Goal: Task Accomplishment & Management: Use online tool/utility

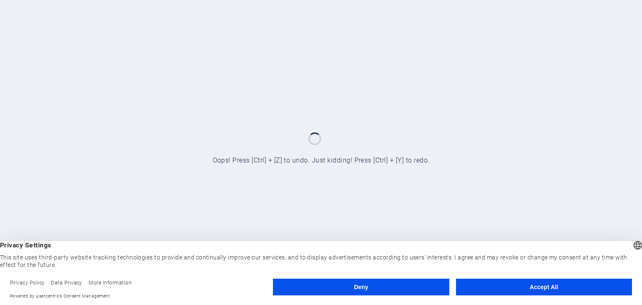
click at [345, 290] on button "Deny" at bounding box center [361, 287] width 176 height 17
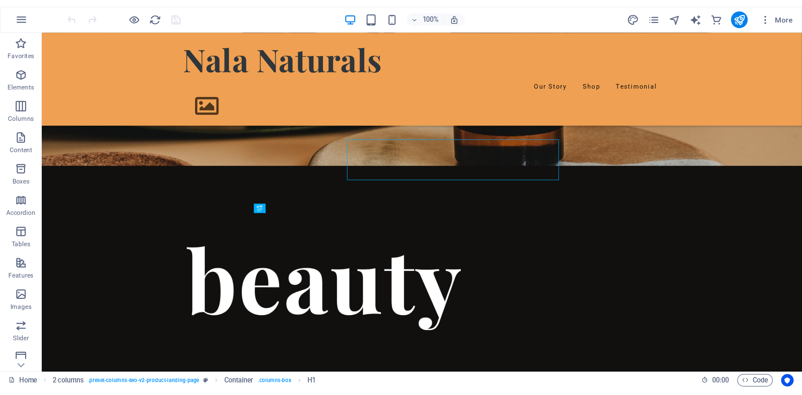
scroll to position [180, 0]
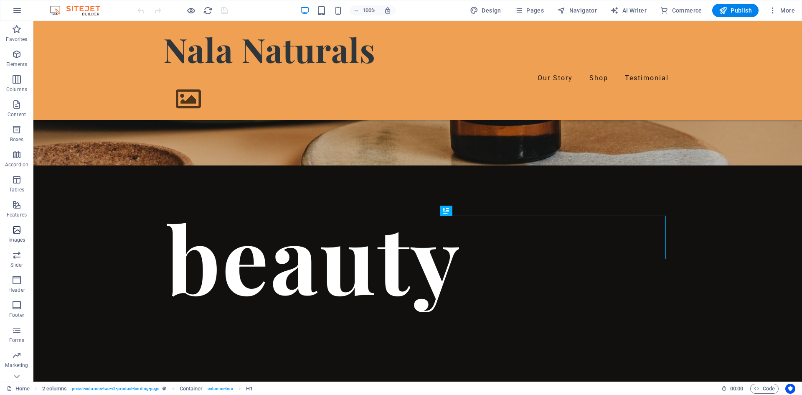
click at [18, 235] on span "Images" at bounding box center [16, 235] width 33 height 20
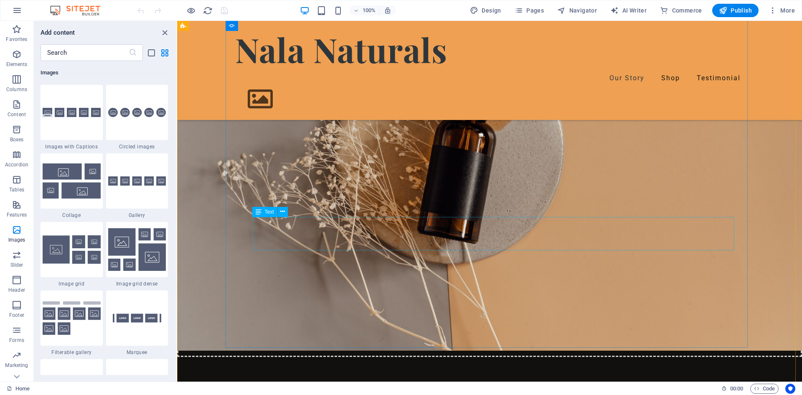
scroll to position [1142, 0]
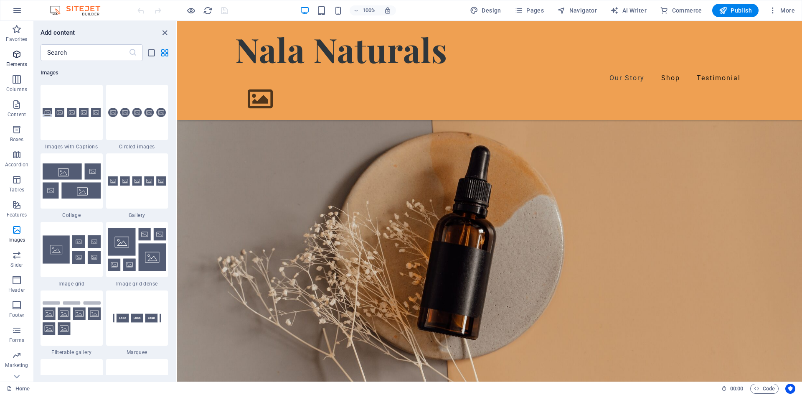
click at [15, 55] on icon "button" at bounding box center [17, 54] width 10 height 10
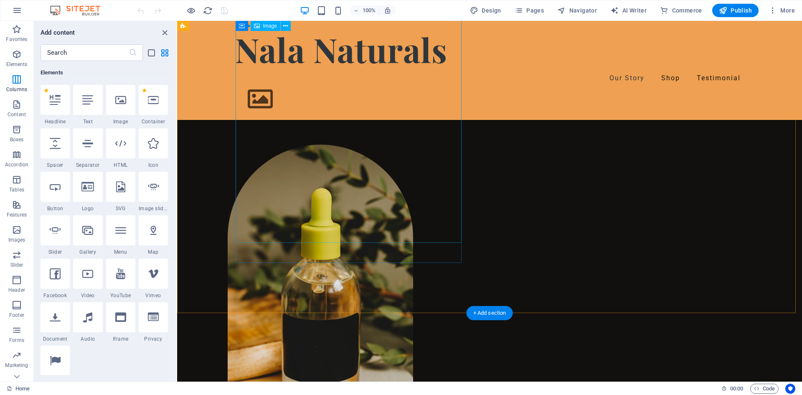
scroll to position [139, 0]
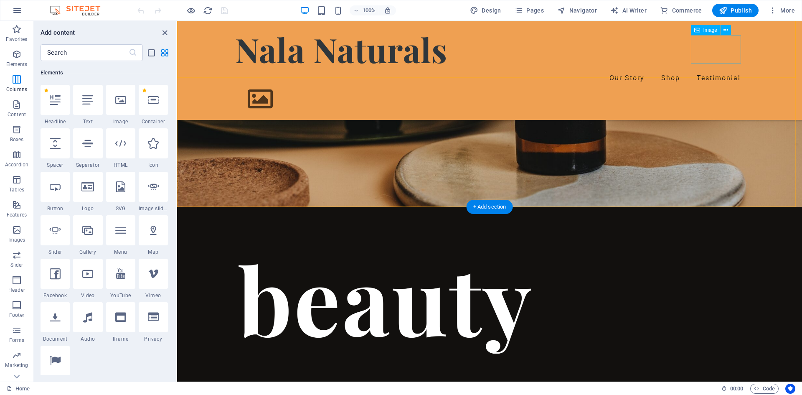
click at [285, 85] on figure at bounding box center [260, 99] width 50 height 28
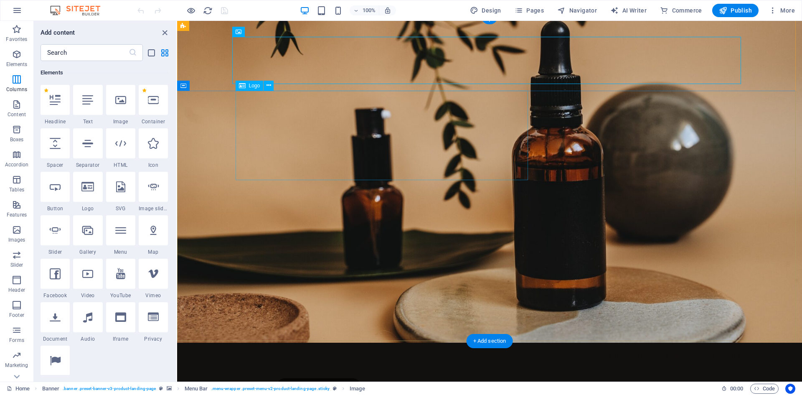
scroll to position [0, 0]
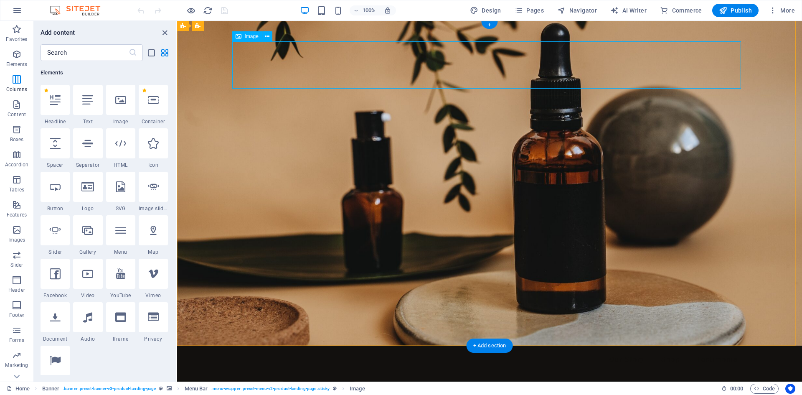
click at [265, 33] on button at bounding box center [267, 36] width 10 height 10
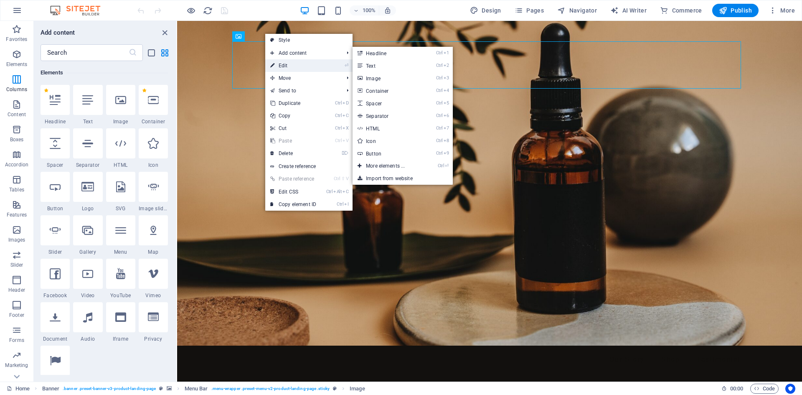
click at [280, 66] on link "⏎ Edit" at bounding box center [293, 65] width 56 height 13
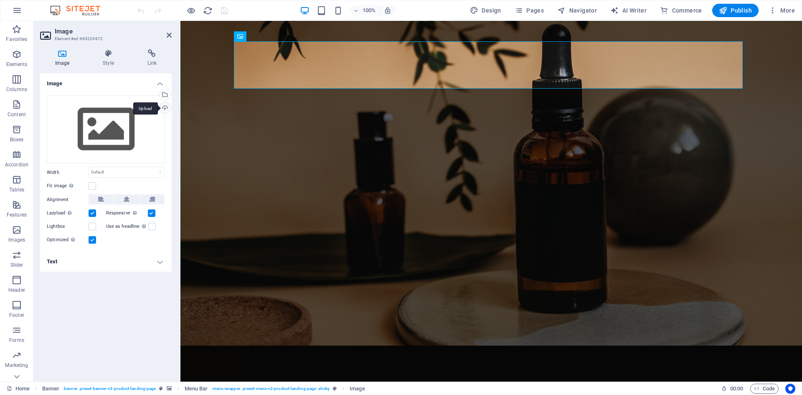
click at [167, 108] on div "Upload" at bounding box center [164, 108] width 13 height 13
click at [163, 107] on div "Upload" at bounding box center [164, 108] width 13 height 13
click at [167, 94] on div "Select files from the file manager, stock photos, or upload file(s)" at bounding box center [164, 95] width 13 height 13
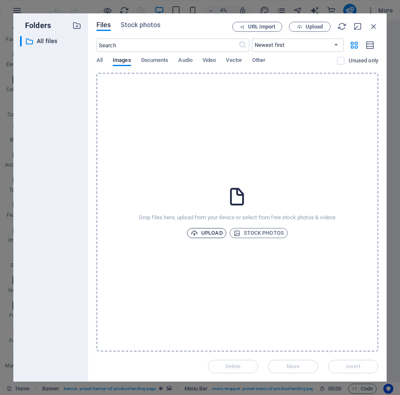
click at [209, 233] on span "Upload" at bounding box center [207, 233] width 32 height 10
click at [208, 233] on span "Upload" at bounding box center [207, 233] width 32 height 10
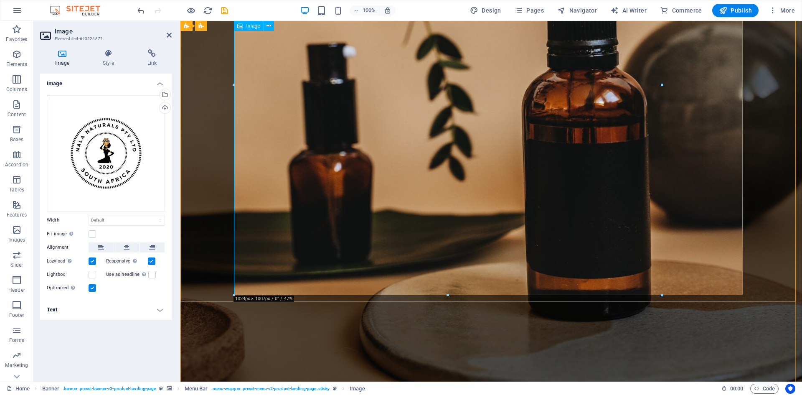
scroll to position [167, 0]
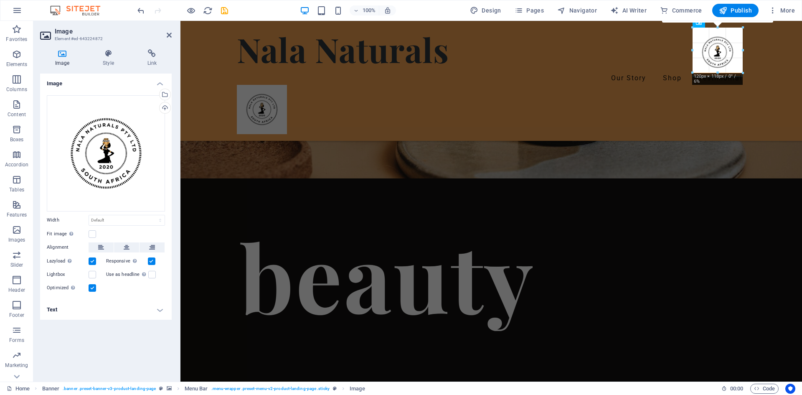
drag, startPoint x: 661, startPoint y: 293, endPoint x: 98, endPoint y: 18, distance: 626.5
type input "120"
select select "px"
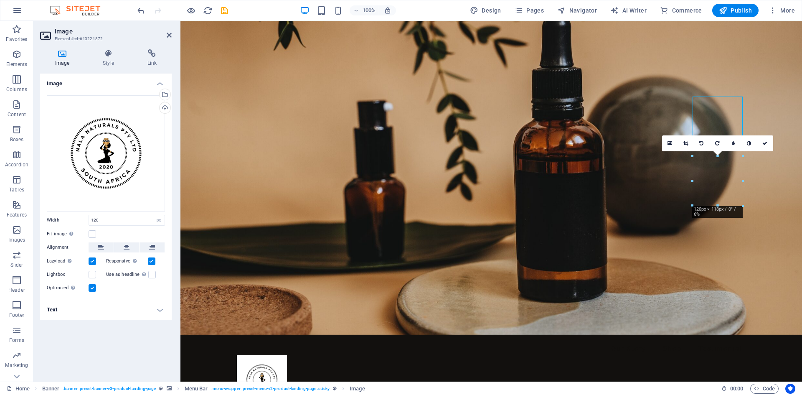
scroll to position [0, 0]
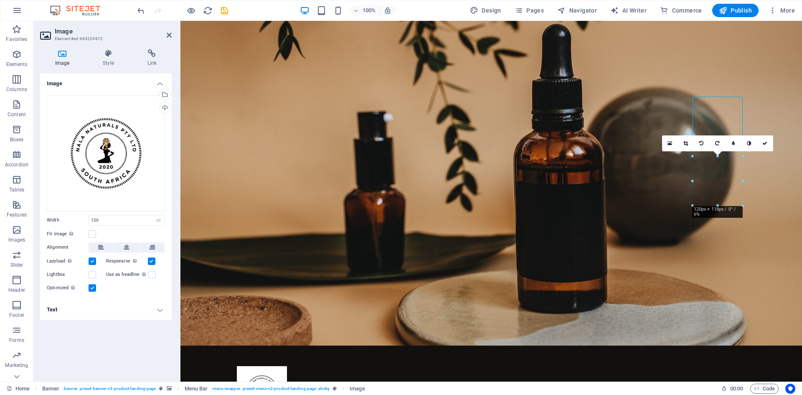
drag, startPoint x: 735, startPoint y: 33, endPoint x: 743, endPoint y: 35, distance: 8.0
click at [641, 305] on div "Nala Naturals Our Story Shop Testimonial" at bounding box center [491, 384] width 522 height 76
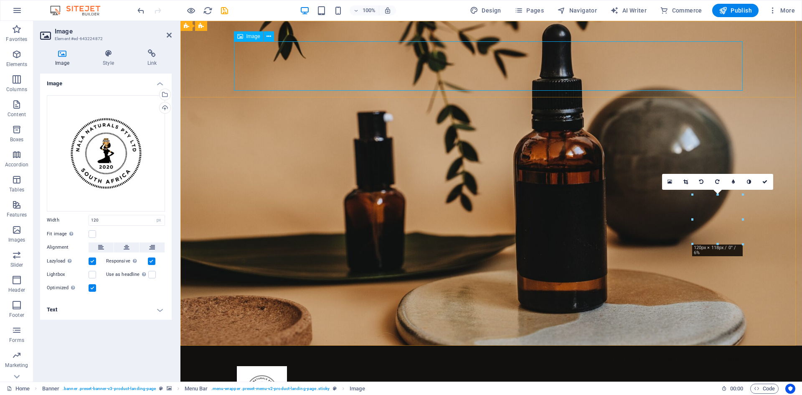
click at [260, 305] on figure at bounding box center [491, 390] width 509 height 49
click at [274, 305] on figure at bounding box center [491, 390] width 509 height 49
click at [275, 305] on figure at bounding box center [491, 390] width 509 height 49
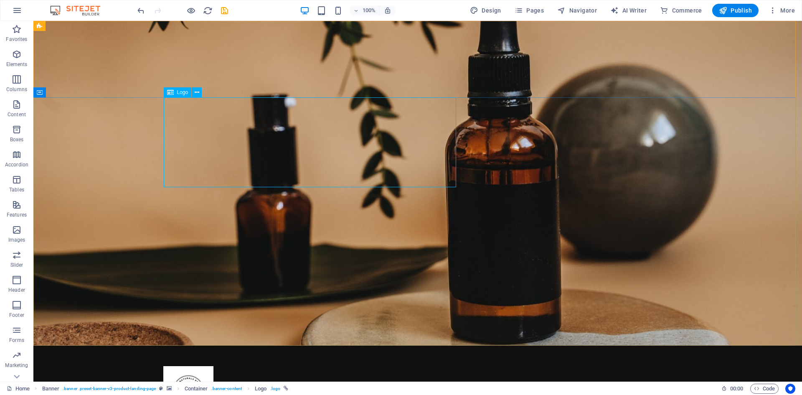
click at [187, 92] on span "Logo" at bounding box center [182, 92] width 11 height 5
click at [199, 92] on icon at bounding box center [197, 92] width 5 height 9
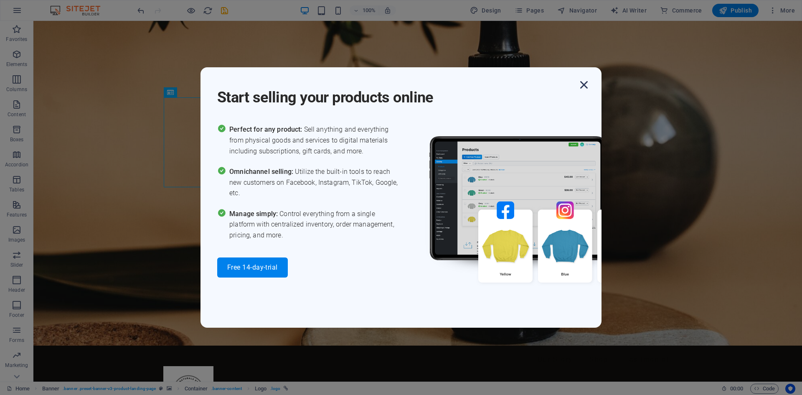
click at [581, 86] on icon "button" at bounding box center [584, 84] width 15 height 15
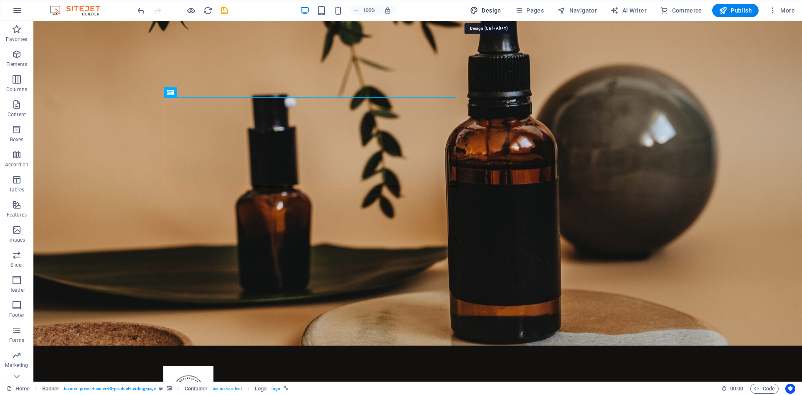
click at [489, 8] on span "Design" at bounding box center [485, 10] width 31 height 8
select select "px"
select select "400"
select select "px"
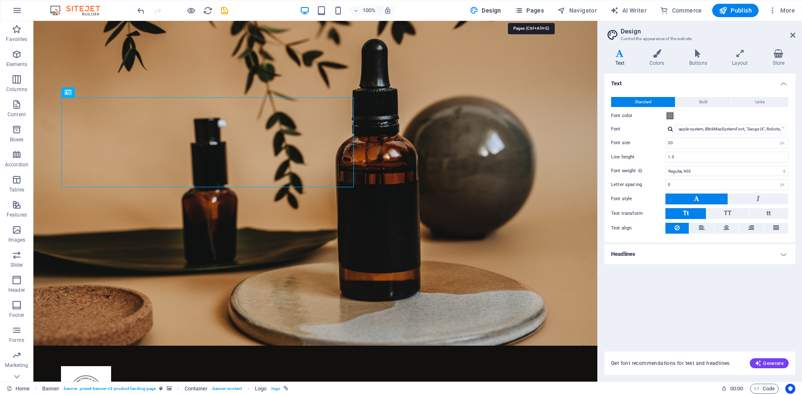
click at [539, 10] on span "Pages" at bounding box center [529, 10] width 29 height 8
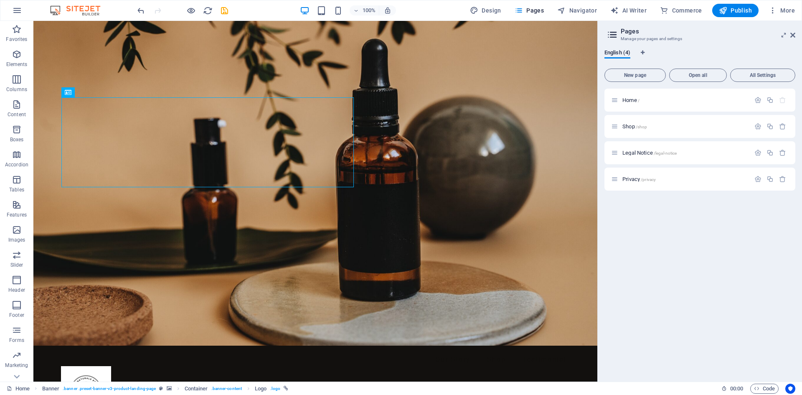
click at [641, 51] on div "English (4)" at bounding box center [700, 57] width 191 height 16
click at [641, 51] on icon "Language Tabs" at bounding box center [643, 52] width 4 height 5
select select "41"
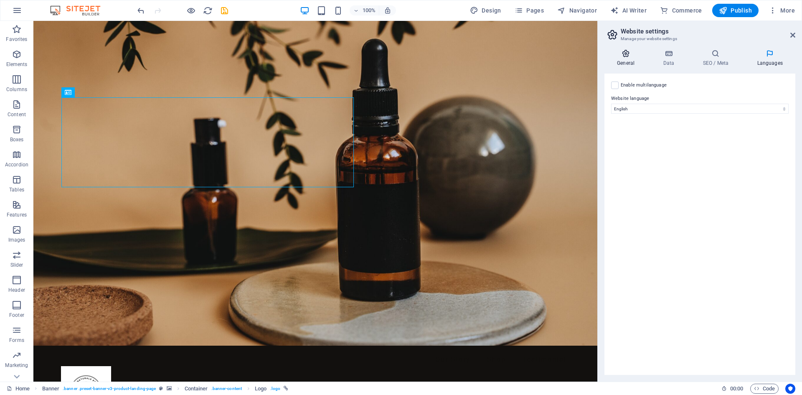
click at [626, 58] on h4 "General" at bounding box center [628, 58] width 46 height 18
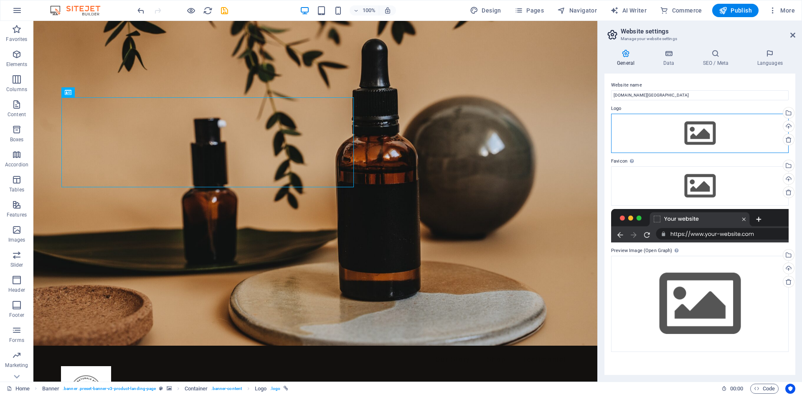
click at [641, 136] on div "Drag files here, click to choose files or select files from Files or our free s…" at bounding box center [700, 133] width 178 height 39
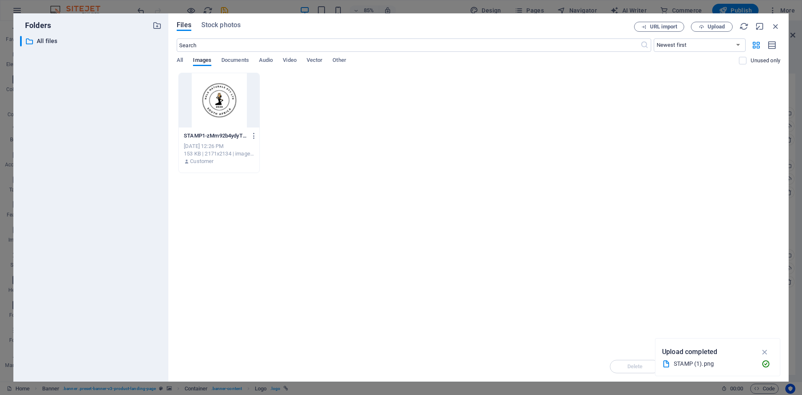
click at [219, 99] on div at bounding box center [219, 100] width 81 height 54
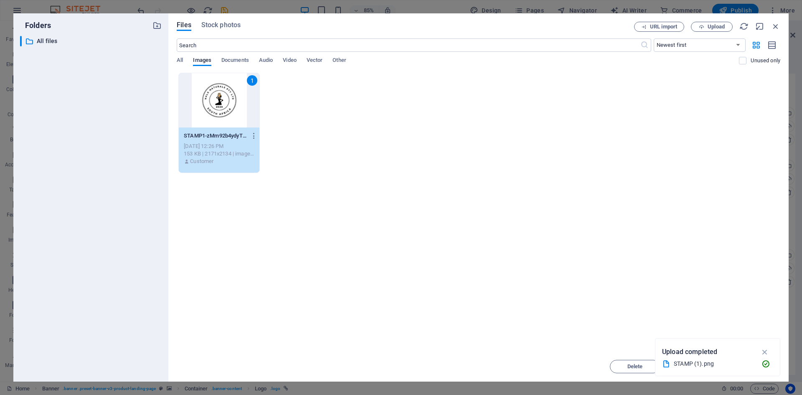
click at [641, 305] on div "STAMP (1).png" at bounding box center [714, 364] width 81 height 10
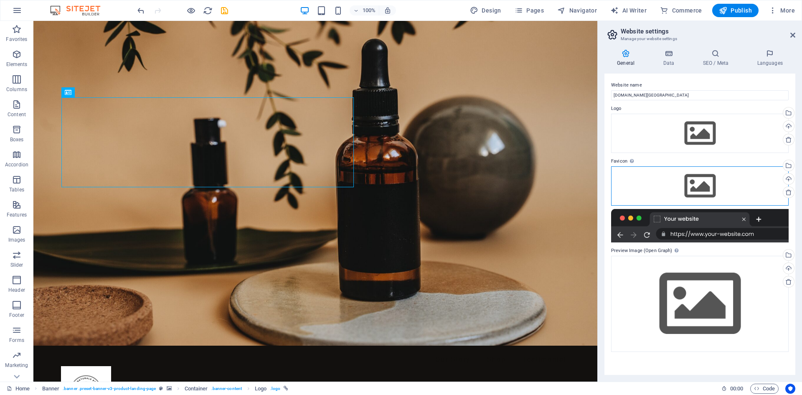
click at [641, 181] on div "Drag files here, click to choose files or select files from Files or our free s…" at bounding box center [700, 185] width 178 height 39
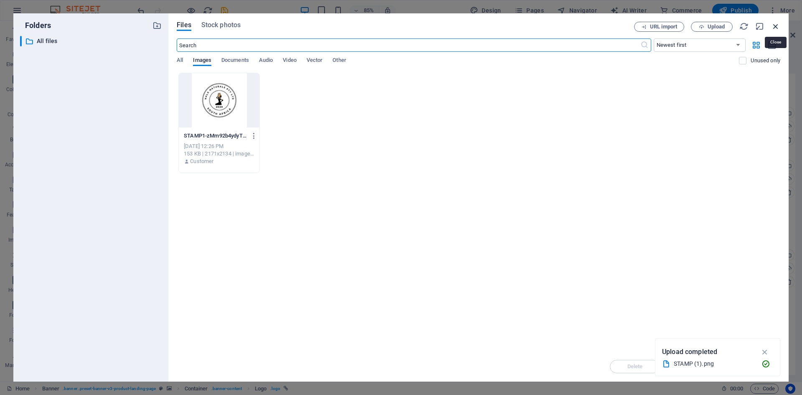
click at [641, 27] on icon "button" at bounding box center [775, 26] width 9 height 9
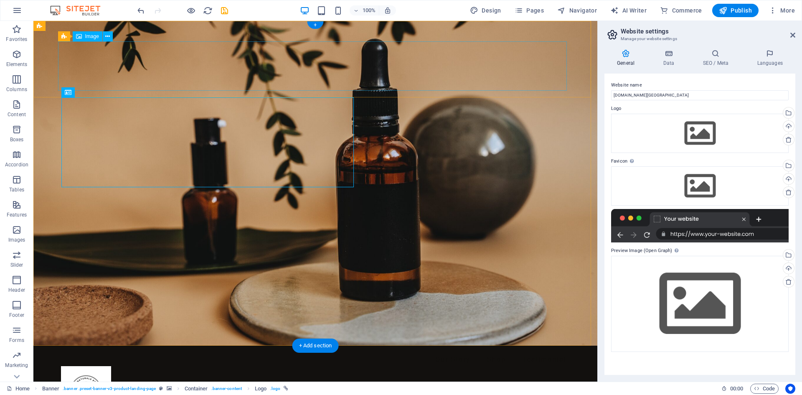
click at [89, 305] on figure at bounding box center [315, 390] width 509 height 49
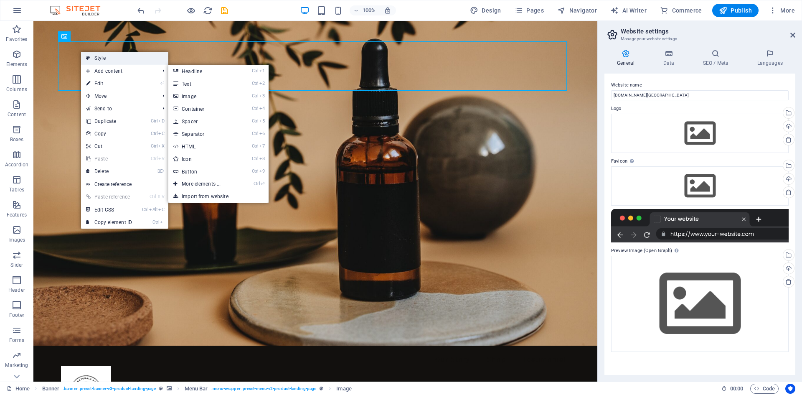
click at [131, 60] on link "Style" at bounding box center [124, 58] width 87 height 13
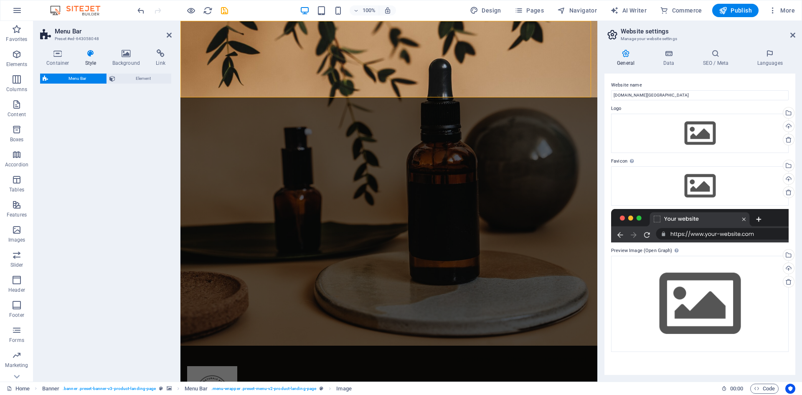
select select "rem"
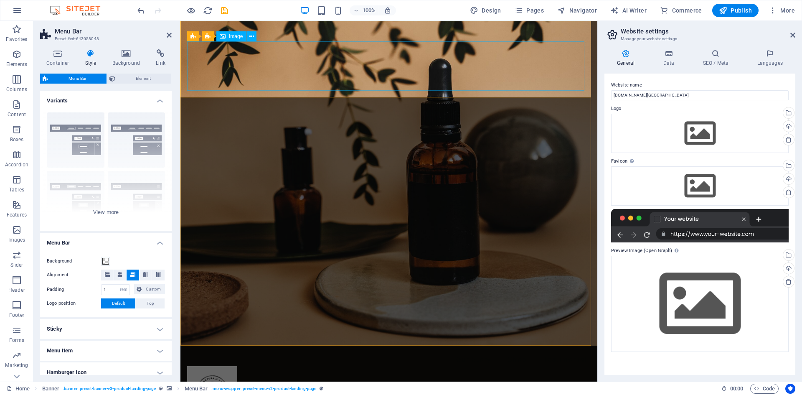
click at [212, 305] on figure at bounding box center [389, 390] width 404 height 49
click at [225, 305] on figure at bounding box center [389, 390] width 404 height 49
select select "px"
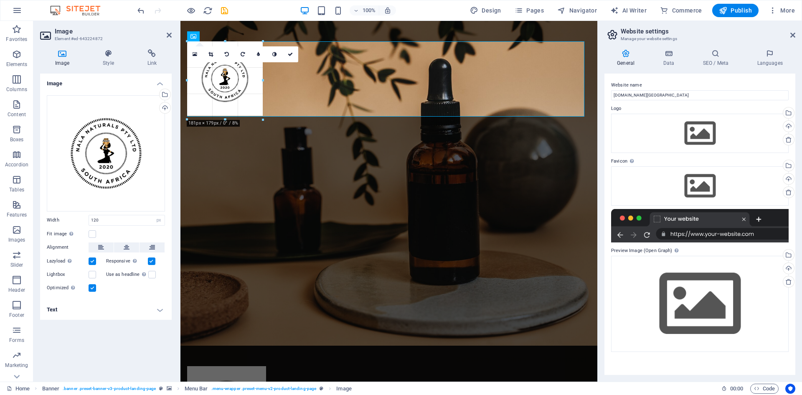
drag, startPoint x: 238, startPoint y: 92, endPoint x: 267, endPoint y: 115, distance: 37.4
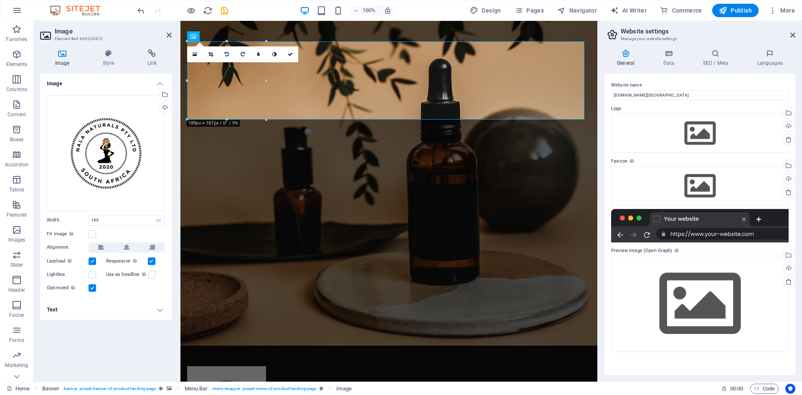
type input "189"
click at [275, 53] on icon at bounding box center [274, 54] width 4 height 5
click at [196, 54] on icon at bounding box center [195, 54] width 5 height 6
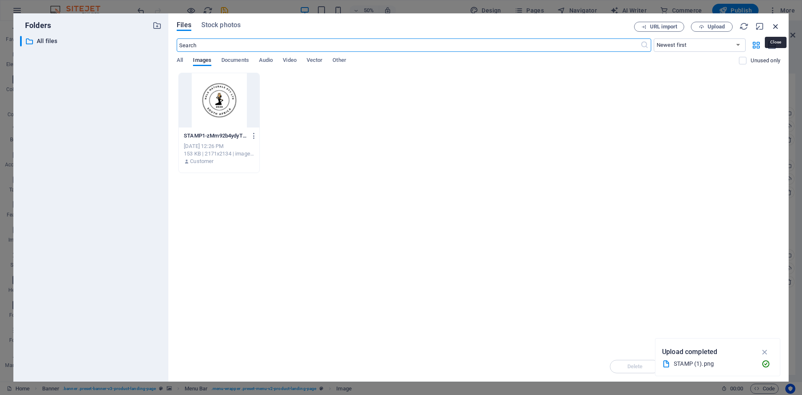
click at [641, 27] on icon "button" at bounding box center [775, 26] width 9 height 9
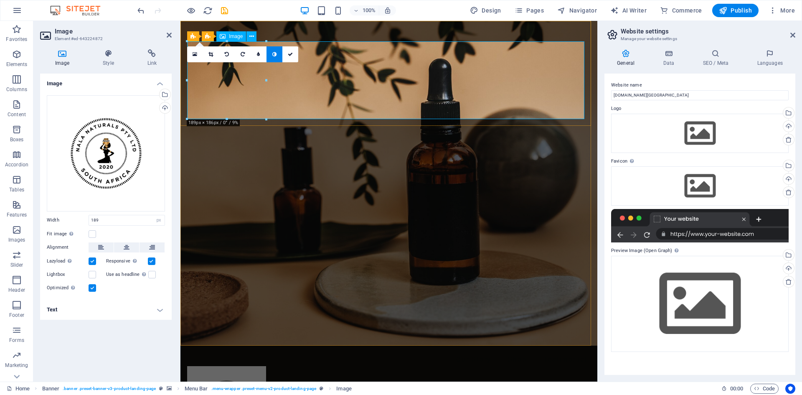
click at [305, 305] on div "Nala Naturals Our Story Shop Testimonial" at bounding box center [389, 398] width 417 height 105
select select "rem"
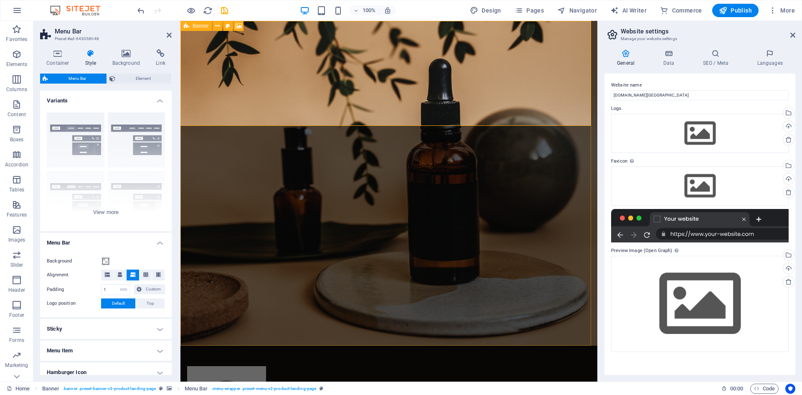
click at [184, 25] on icon at bounding box center [186, 26] width 5 height 10
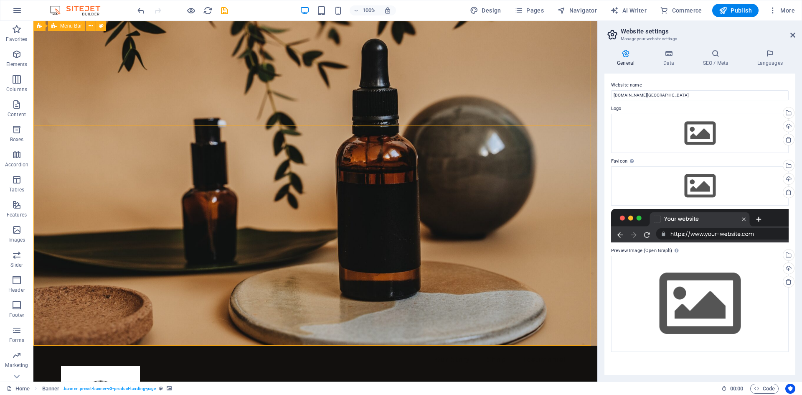
click at [65, 27] on span "Menu Bar" at bounding box center [71, 25] width 22 height 5
click at [13, 132] on icon "button" at bounding box center [17, 130] width 10 height 10
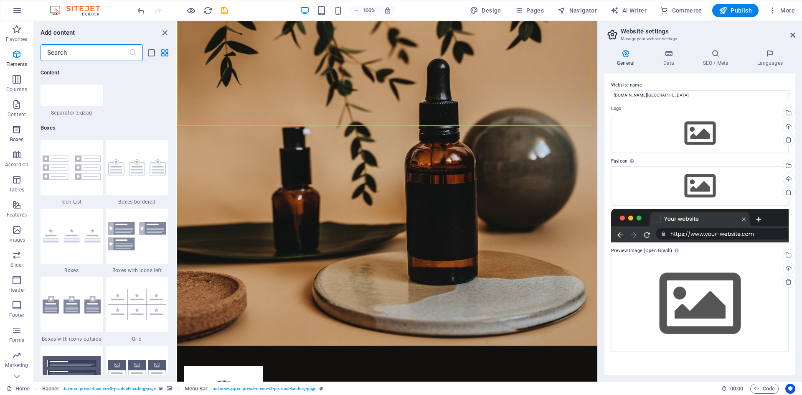
scroll to position [2305, 0]
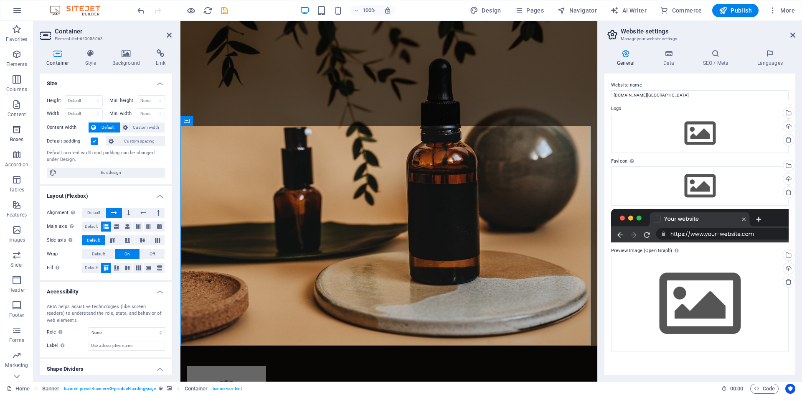
click at [14, 128] on icon "button" at bounding box center [17, 130] width 10 height 10
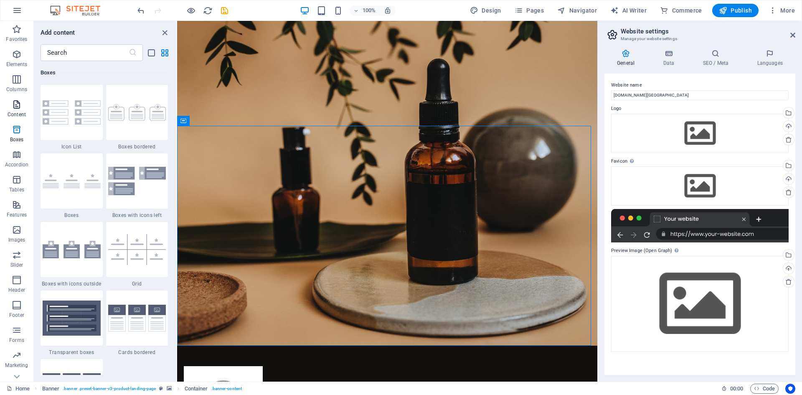
click at [19, 109] on icon "button" at bounding box center [17, 104] width 10 height 10
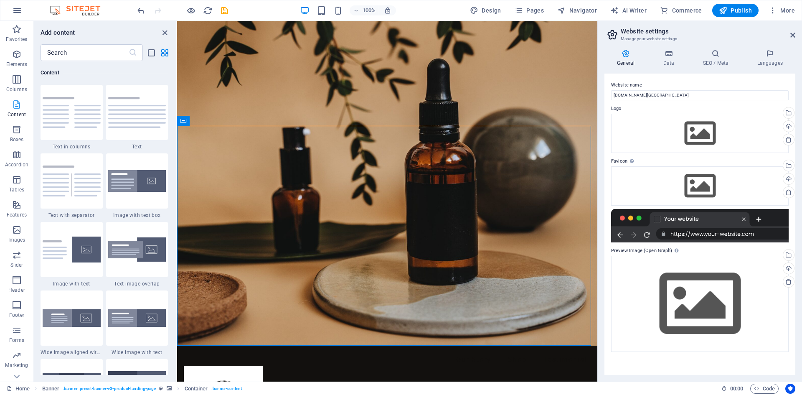
scroll to position [1462, 0]
click at [79, 115] on img at bounding box center [72, 112] width 58 height 31
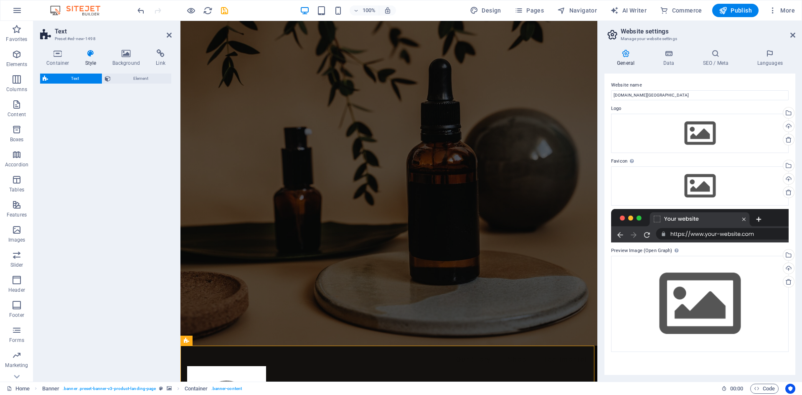
select select "rem"
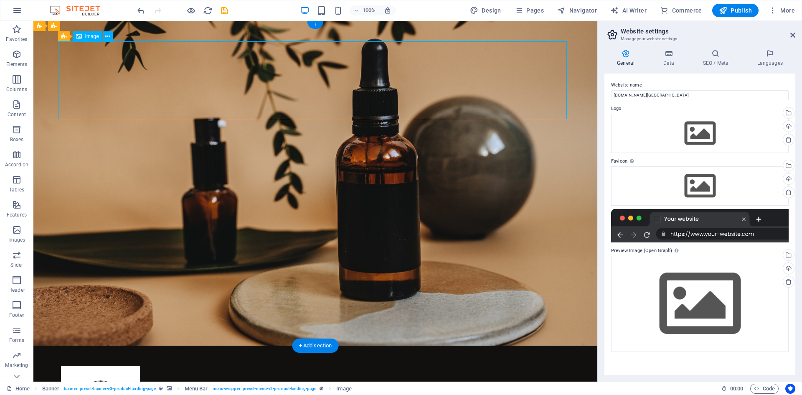
select select "px"
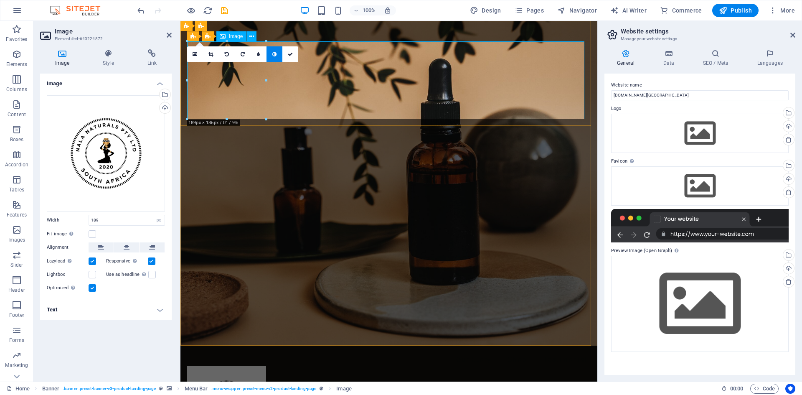
click at [211, 53] on icon at bounding box center [211, 54] width 5 height 5
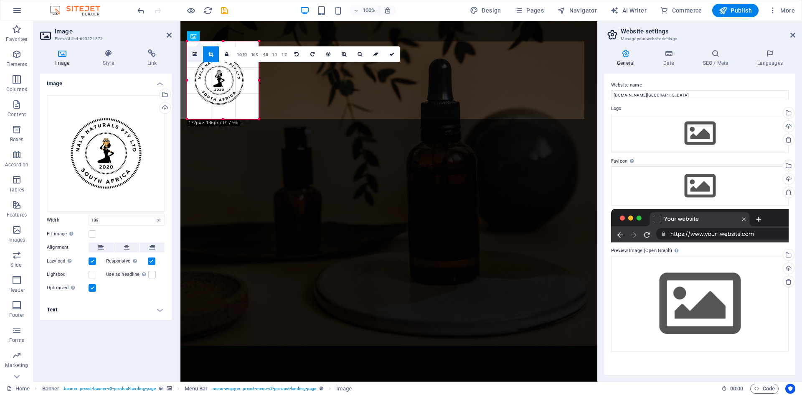
drag, startPoint x: 188, startPoint y: 43, endPoint x: 195, endPoint y: 51, distance: 11.2
click at [195, 51] on div "180 170 160 150 140 130 120 110 100 90 80 70 60 50 40 30 20 10 0 -10 -20 -30 -4…" at bounding box center [223, 80] width 72 height 78
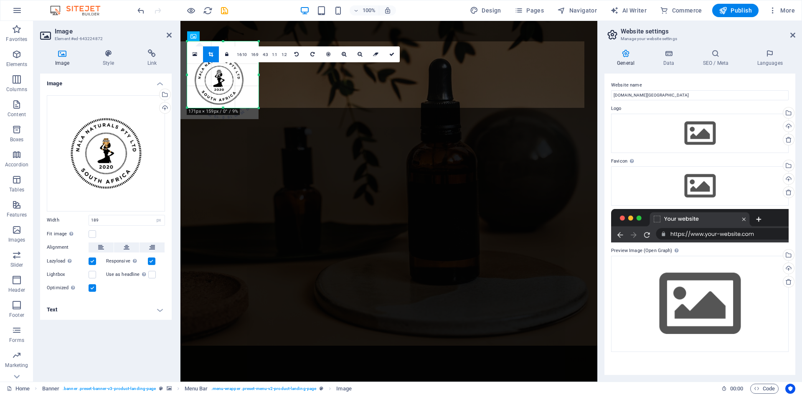
drag, startPoint x: 224, startPoint y: 119, endPoint x: 227, endPoint y: 108, distance: 11.9
click at [227, 108] on div at bounding box center [222, 108] width 71 height 3
click at [223, 43] on div at bounding box center [219, 80] width 79 height 78
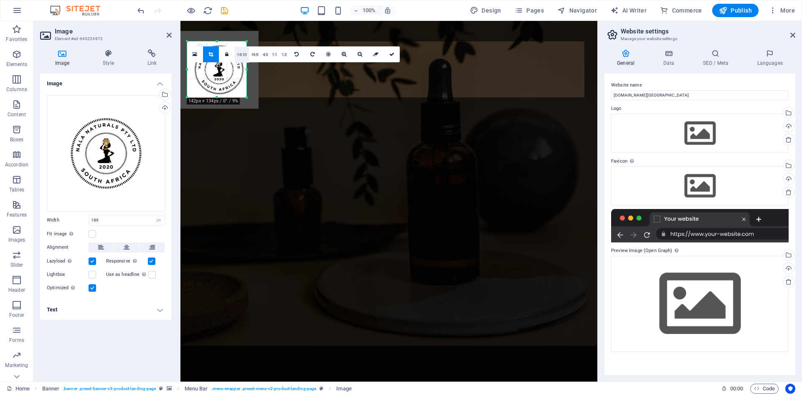
drag, startPoint x: 259, startPoint y: 41, endPoint x: 247, endPoint y: 51, distance: 16.0
click at [247, 51] on div "180 170 160 150 140 130 120 110 100 90 80 70 60 50 40 30 20 10 0 -10 -20 -30 -4…" at bounding box center [216, 69] width 59 height 56
drag, startPoint x: 188, startPoint y: 40, endPoint x: 194, endPoint y: 41, distance: 6.3
click at [194, 41] on div "180 170 160 150 140 130 120 110 100 90 80 70 60 50 40 30 20 10 0 -10 -20 -30 -4…" at bounding box center [213, 68] width 53 height 55
click at [286, 305] on figure at bounding box center [389, 393] width 404 height 55
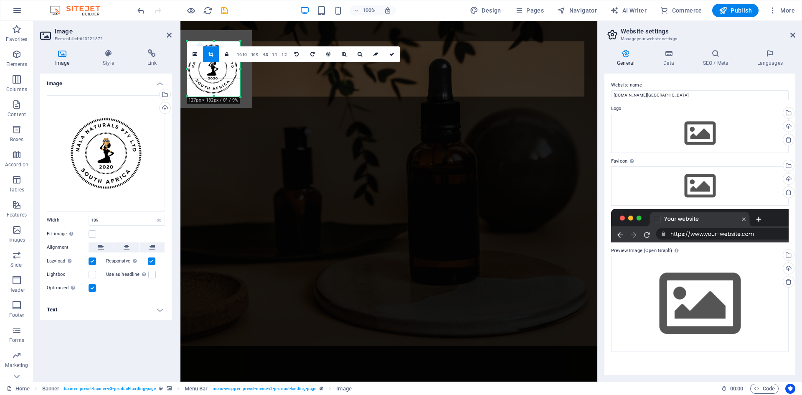
select select "px"
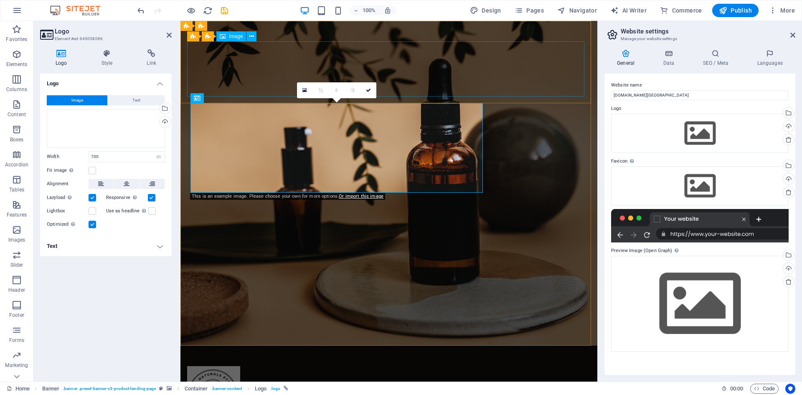
click at [230, 305] on figure at bounding box center [389, 393] width 404 height 55
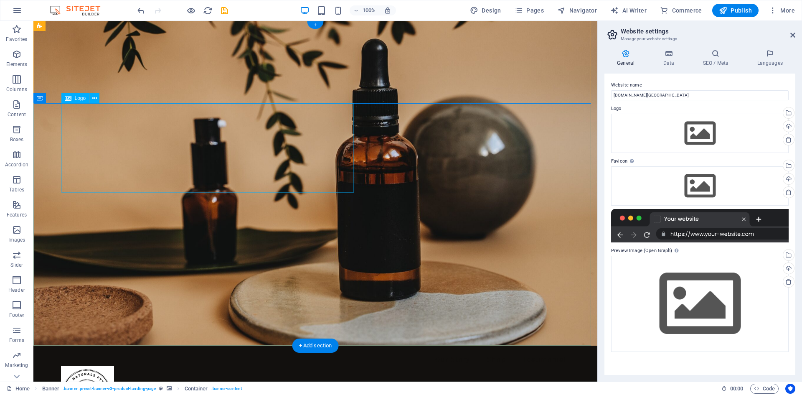
select select "px"
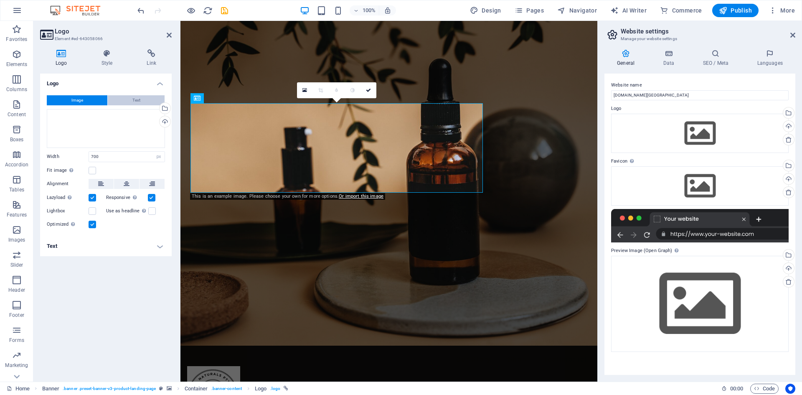
click at [126, 102] on button "Text" at bounding box center [136, 100] width 57 height 10
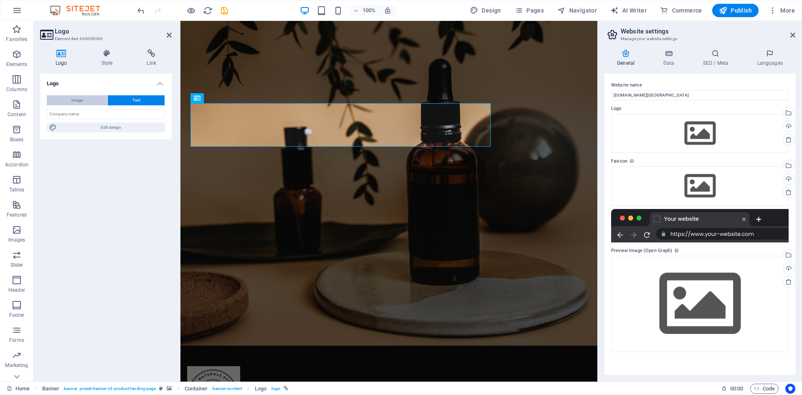
click at [70, 101] on button "Image" at bounding box center [77, 100] width 61 height 10
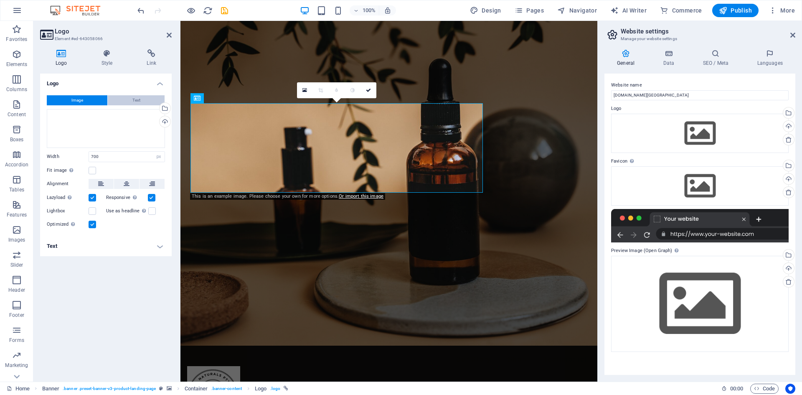
click at [145, 99] on button "Text" at bounding box center [136, 100] width 57 height 10
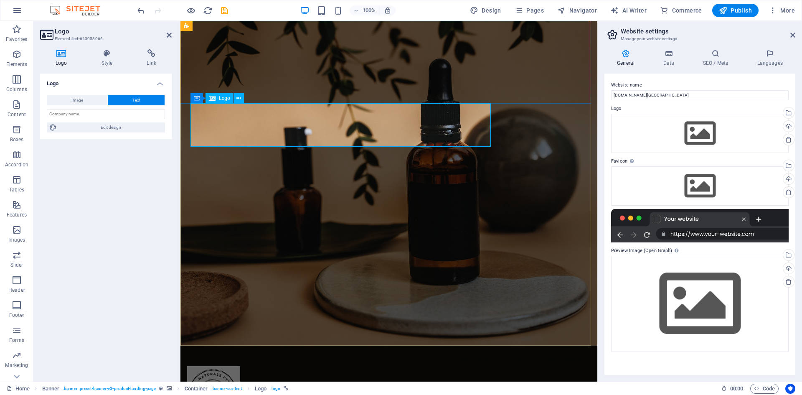
click at [103, 110] on input "text" at bounding box center [106, 114] width 118 height 10
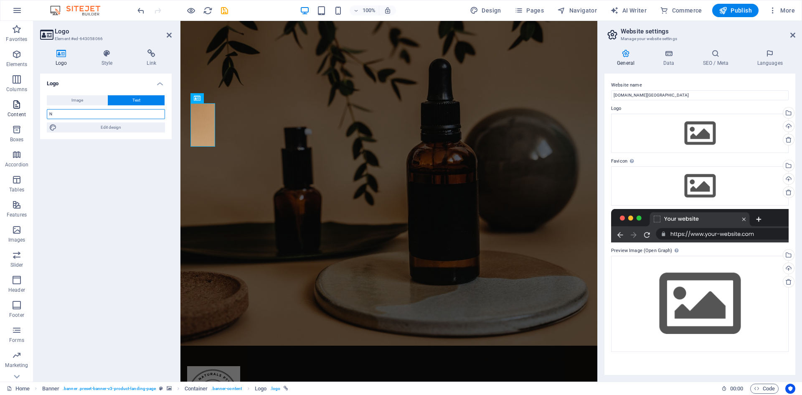
type input "N"
click at [20, 110] on span "Content" at bounding box center [16, 109] width 33 height 20
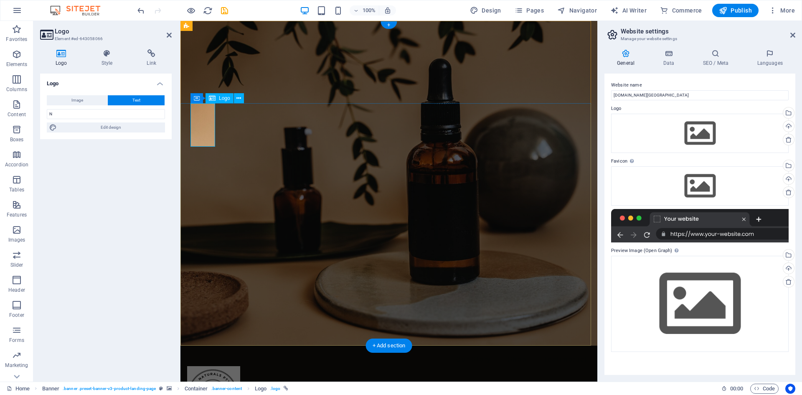
click at [76, 110] on input "N" at bounding box center [106, 114] width 118 height 10
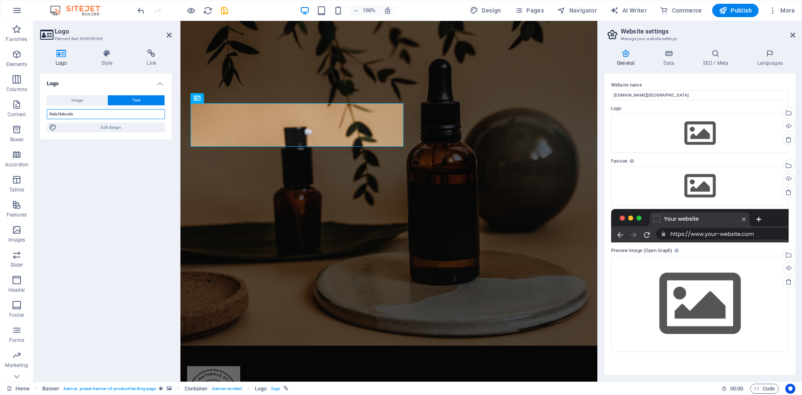
type input "Nala Naturals"
click at [75, 260] on div "Logo Image Text Drag files here, click to choose files or select files from Fil…" at bounding box center [106, 224] width 132 height 301
click at [122, 127] on span "Edit design" at bounding box center [110, 127] width 103 height 10
select select "px"
select select "400"
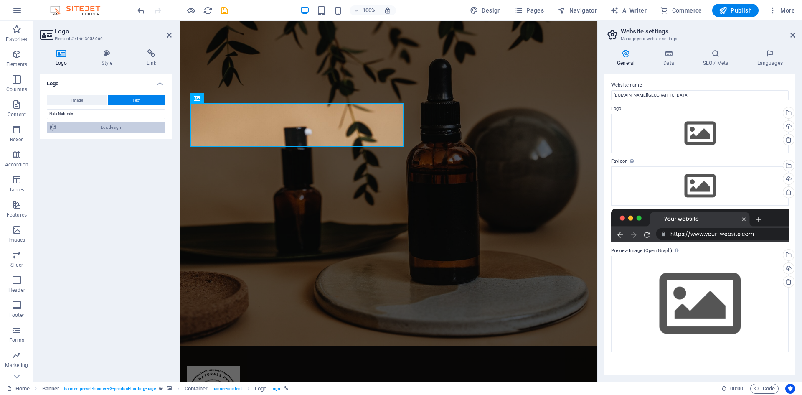
select select "px"
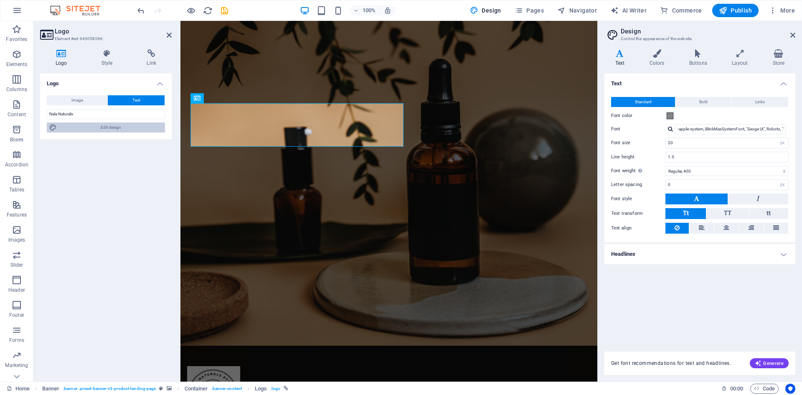
click at [122, 127] on span "Edit design" at bounding box center [110, 127] width 103 height 10
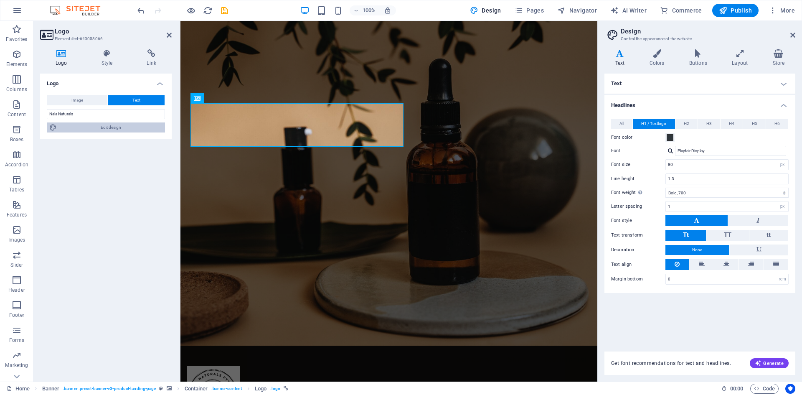
click at [122, 127] on span "Edit design" at bounding box center [110, 127] width 103 height 10
click at [641, 58] on h4 "Colors" at bounding box center [659, 58] width 40 height 18
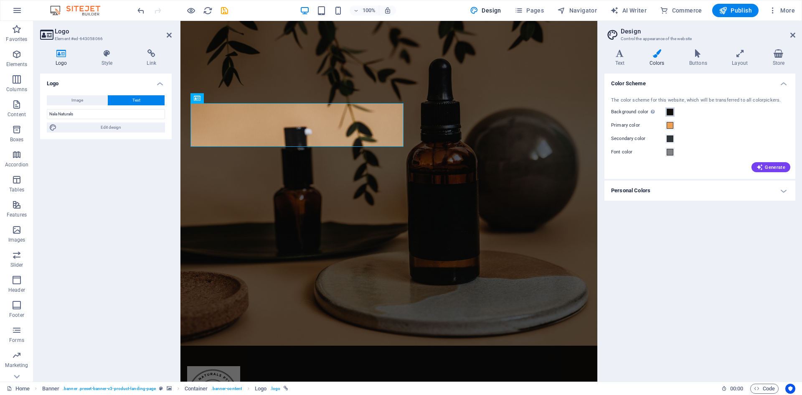
click at [641, 112] on span at bounding box center [670, 112] width 7 height 7
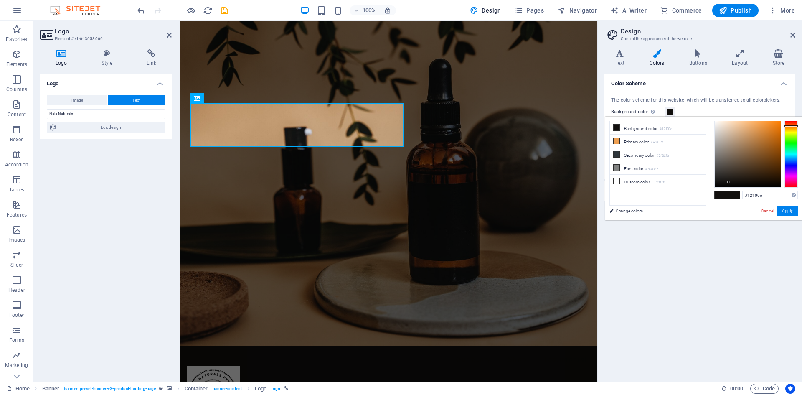
click at [641, 95] on div "The color scheme for this website, which will be transferred to all colorpicker…" at bounding box center [700, 134] width 194 height 91
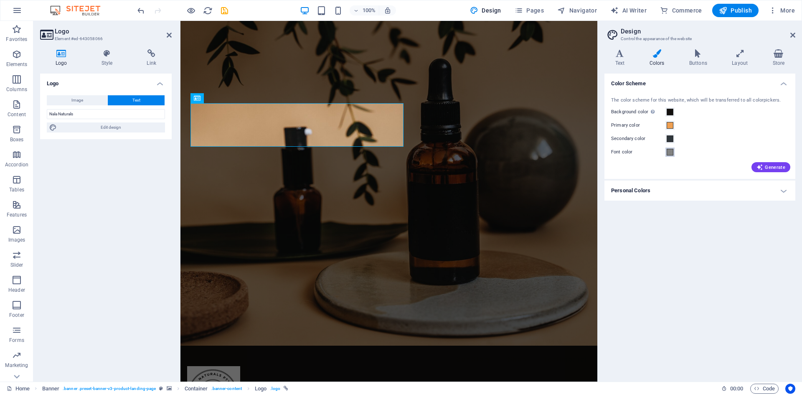
click at [641, 150] on span at bounding box center [670, 152] width 7 height 7
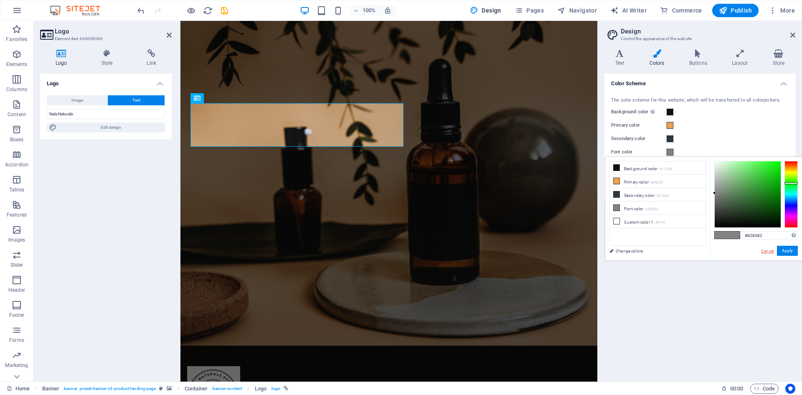
click at [641, 248] on link "Cancel" at bounding box center [768, 251] width 15 height 6
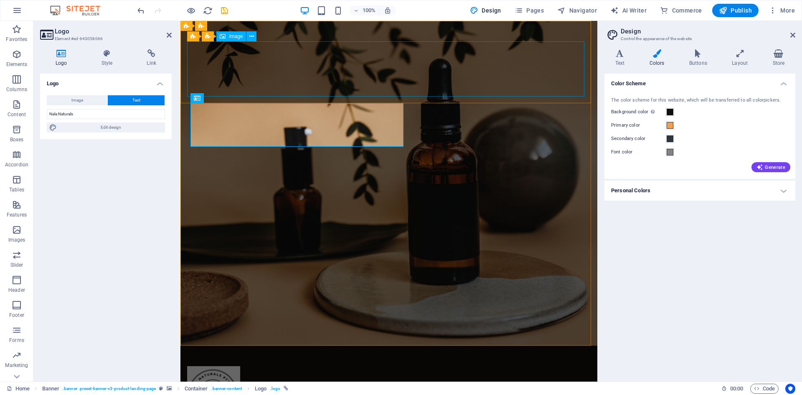
click at [212, 305] on figure at bounding box center [389, 393] width 404 height 55
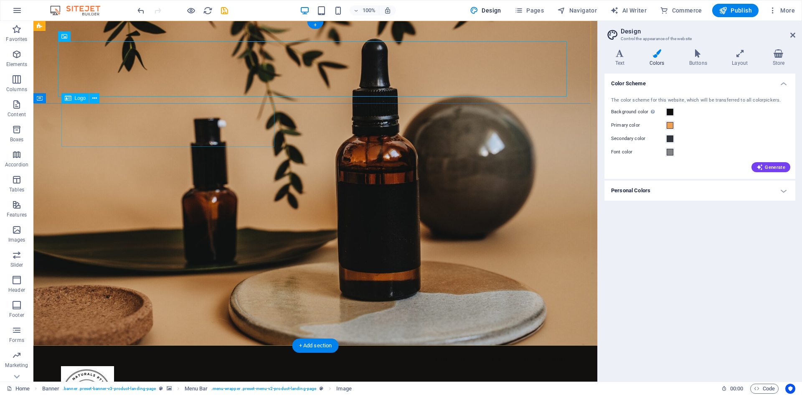
click at [81, 305] on figure at bounding box center [315, 393] width 509 height 55
drag, startPoint x: 107, startPoint y: 62, endPoint x: 88, endPoint y: 42, distance: 27.5
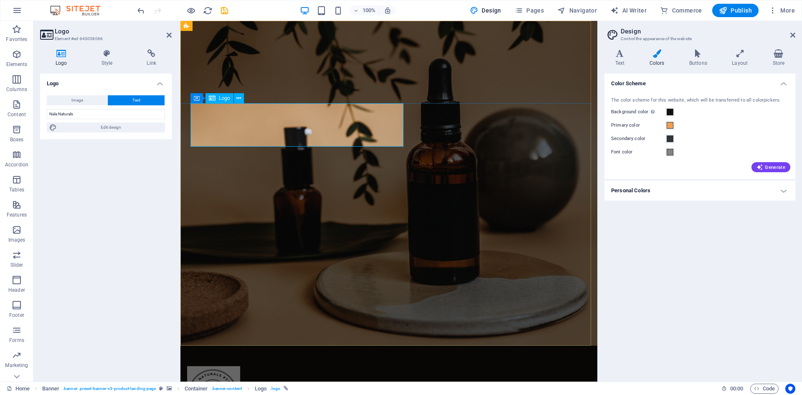
click at [641, 150] on span at bounding box center [670, 152] width 7 height 7
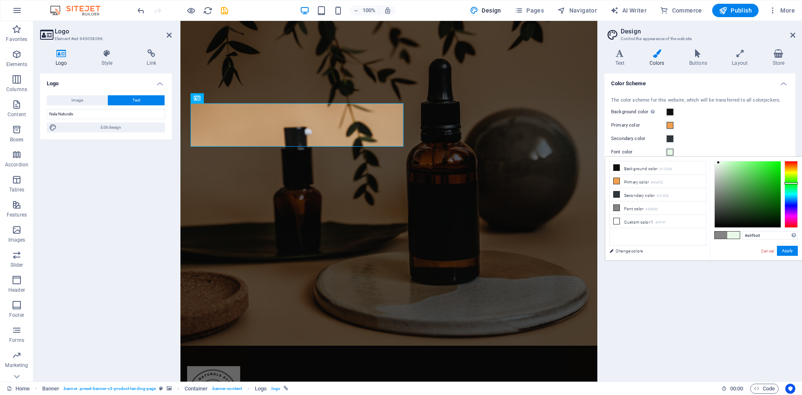
click at [641, 163] on div at bounding box center [748, 194] width 66 height 66
type input "#eef7ee"
click at [641, 163] on div at bounding box center [716, 162] width 3 height 3
click at [641, 252] on button "Apply" at bounding box center [787, 251] width 21 height 10
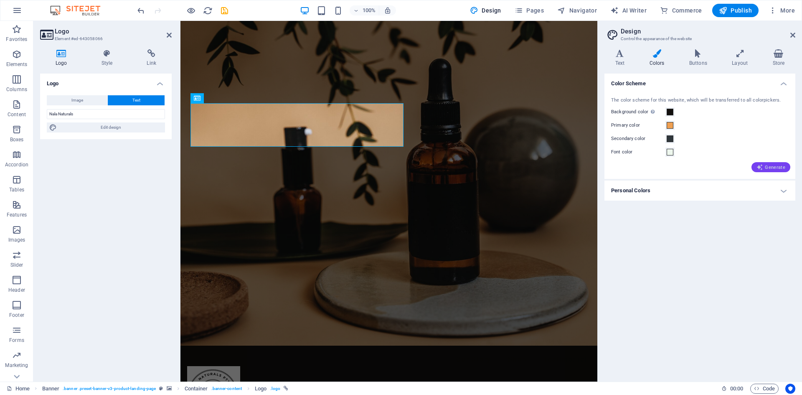
click at [641, 170] on icon "button" at bounding box center [760, 167] width 7 height 7
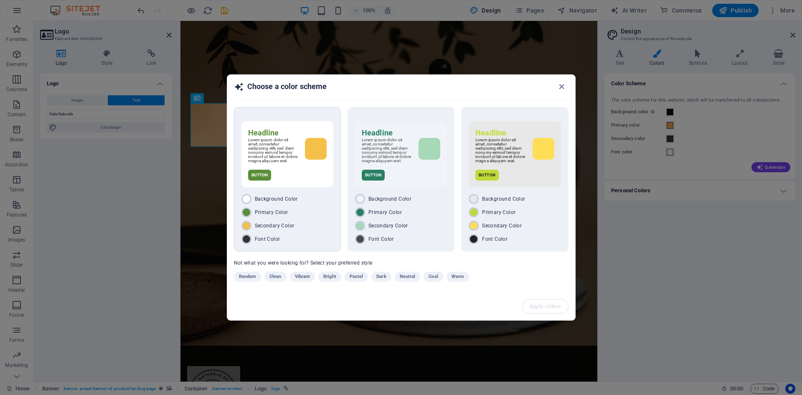
click at [305, 131] on h6 "Headline" at bounding box center [287, 133] width 79 height 10
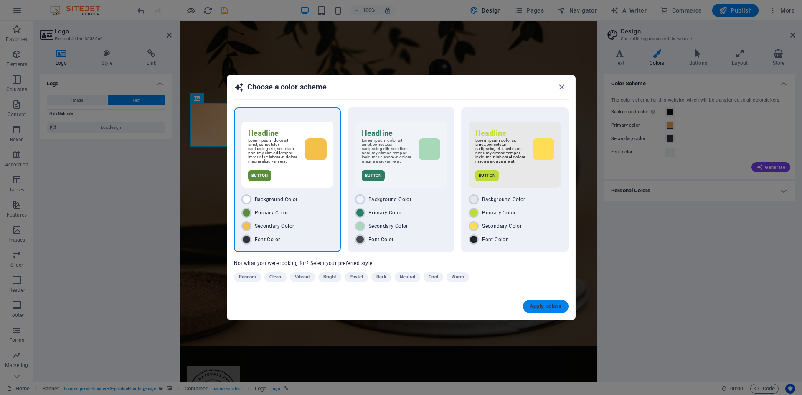
click at [547, 305] on span "Apply colors" at bounding box center [546, 306] width 32 height 7
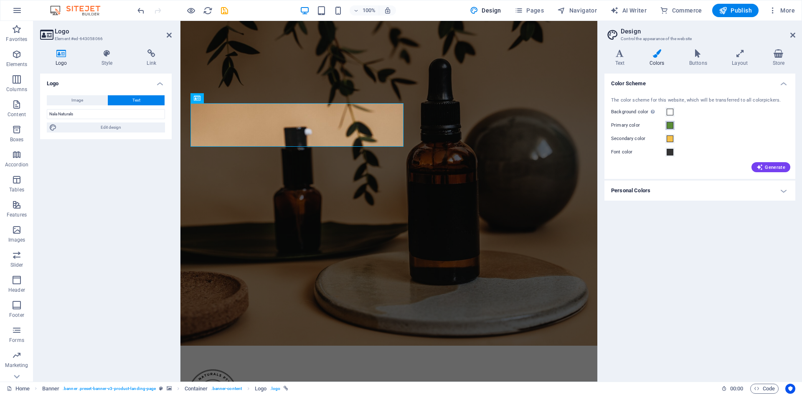
click at [641, 126] on span at bounding box center [670, 125] width 7 height 7
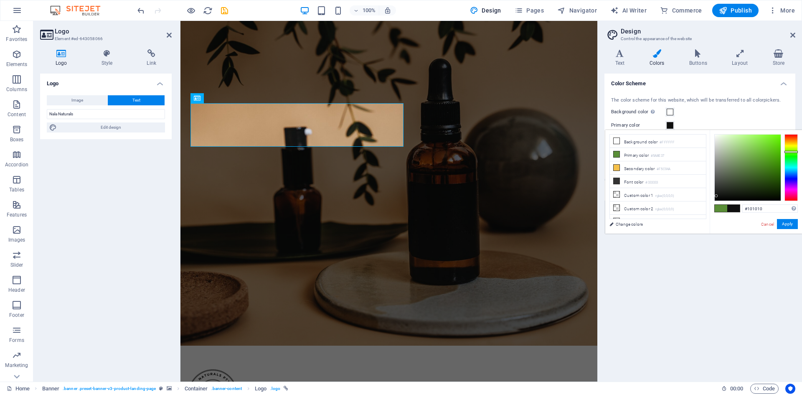
click at [641, 196] on div at bounding box center [748, 168] width 66 height 66
type input "#f8fcf6"
click at [641, 135] on div at bounding box center [748, 168] width 66 height 66
click at [641, 223] on button "Apply" at bounding box center [787, 224] width 21 height 10
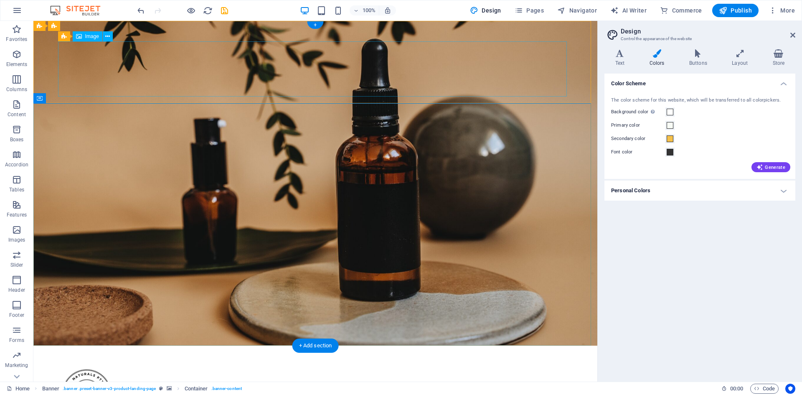
click at [226, 305] on figure at bounding box center [315, 393] width 509 height 55
click at [71, 305] on figure at bounding box center [315, 393] width 509 height 55
drag, startPoint x: 148, startPoint y: 238, endPoint x: 165, endPoint y: 232, distance: 17.7
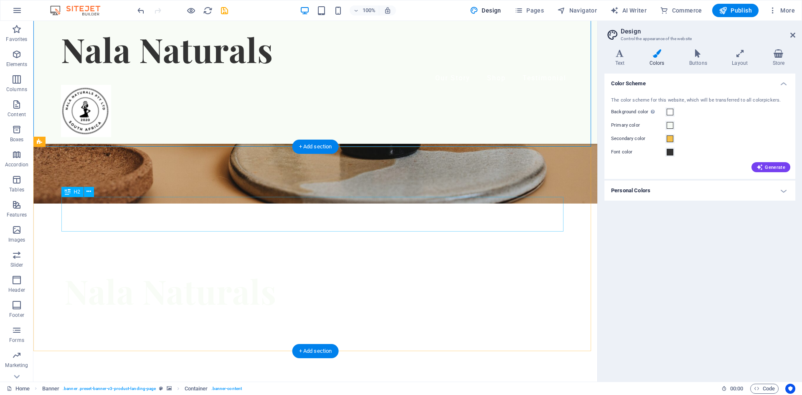
scroll to position [84, 0]
